Goal: Task Accomplishment & Management: Manage account settings

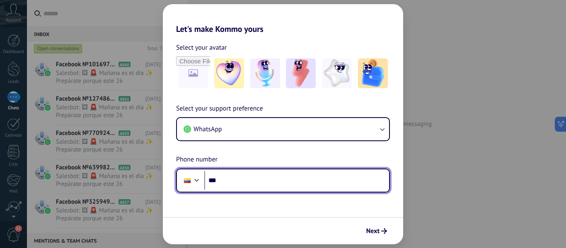
click at [238, 187] on input "***" at bounding box center [296, 180] width 185 height 19
type input "**********"
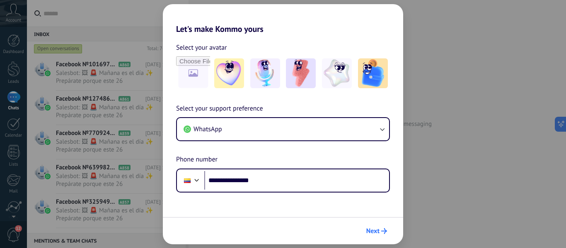
click at [376, 232] on span "Next" at bounding box center [372, 231] width 13 height 6
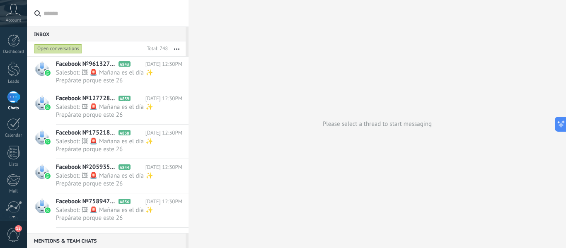
scroll to position [924, 0]
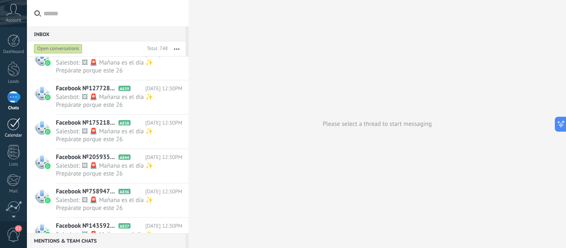
click at [15, 136] on div "Calendar" at bounding box center [14, 135] width 24 height 5
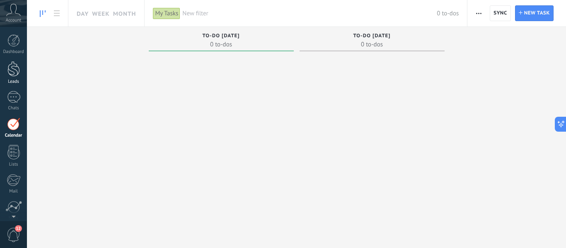
click at [15, 80] on div "Leads" at bounding box center [14, 81] width 24 height 5
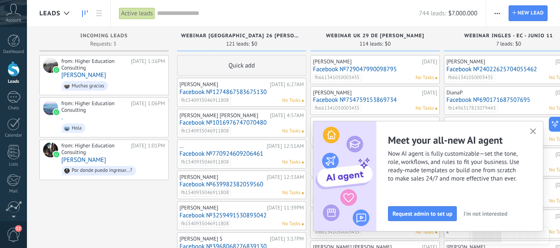
click at [534, 130] on icon "button" at bounding box center [533, 131] width 6 height 6
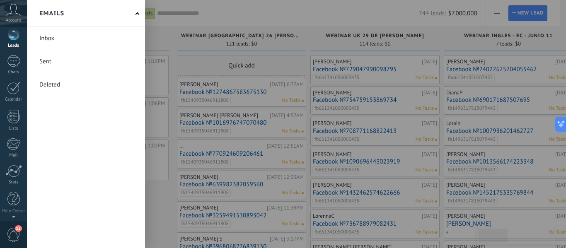
scroll to position [37, 0]
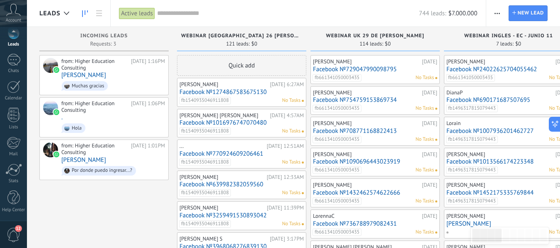
click at [15, 226] on div "12" at bounding box center [13, 234] width 27 height 27
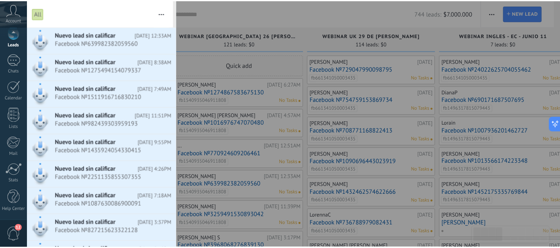
scroll to position [0, 0]
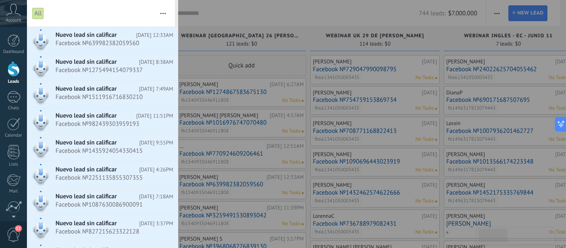
click at [230, 19] on div at bounding box center [283, 124] width 566 height 248
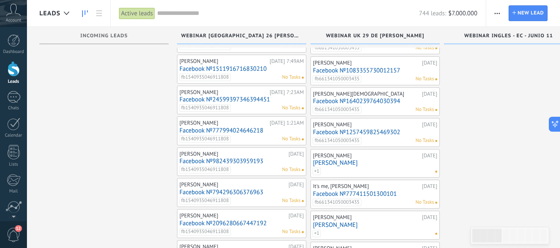
scroll to position [309, 0]
click at [259, 152] on div "[PERSON_NAME]" at bounding box center [232, 153] width 107 height 7
click at [279, 160] on link "Facebook №982439303959193" at bounding box center [241, 160] width 124 height 7
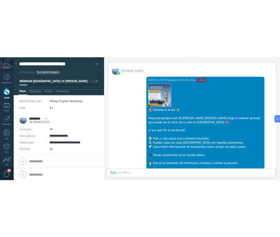
scroll to position [514, 0]
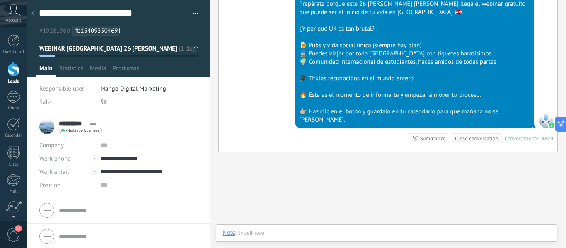
click at [11, 13] on use at bounding box center [14, 10] width 14 height 12
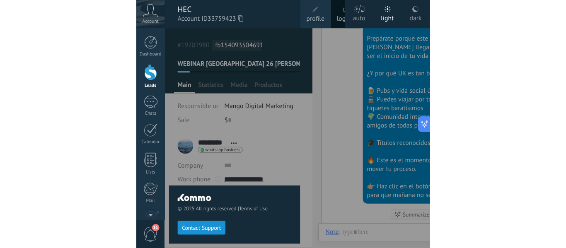
scroll to position [25, 0]
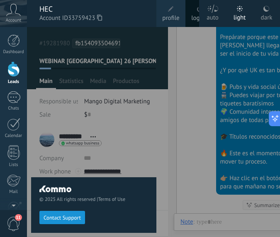
type textarea "**********"
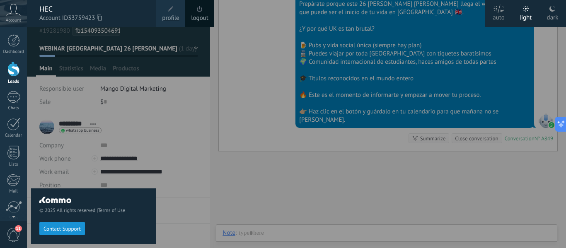
scroll to position [12, 0]
click at [250, 86] on div at bounding box center [310, 124] width 566 height 248
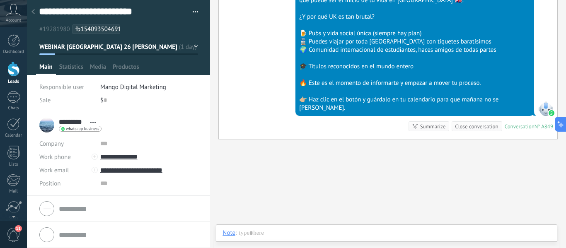
scroll to position [554, 0]
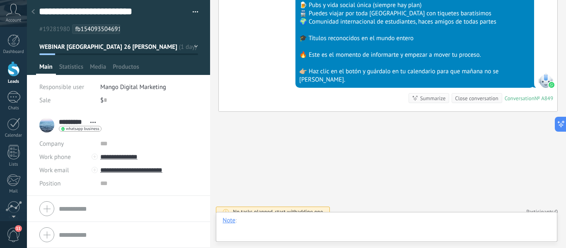
click at [253, 220] on div at bounding box center [387, 229] width 328 height 25
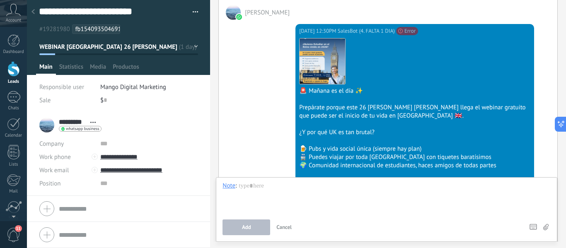
scroll to position [407, 0]
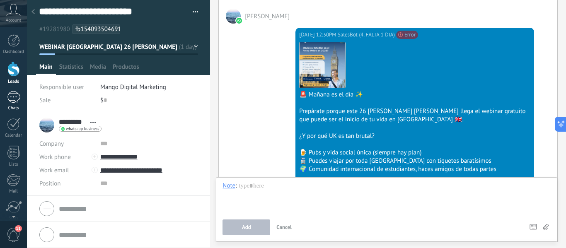
click at [20, 97] on div at bounding box center [13, 97] width 13 height 12
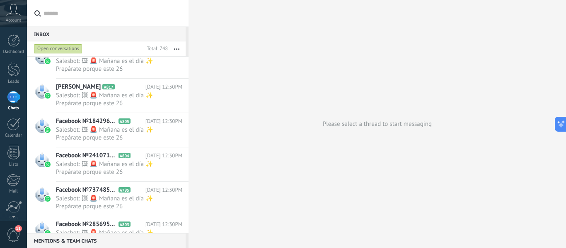
scroll to position [1858, 0]
